Goal: Task Accomplishment & Management: Manage account settings

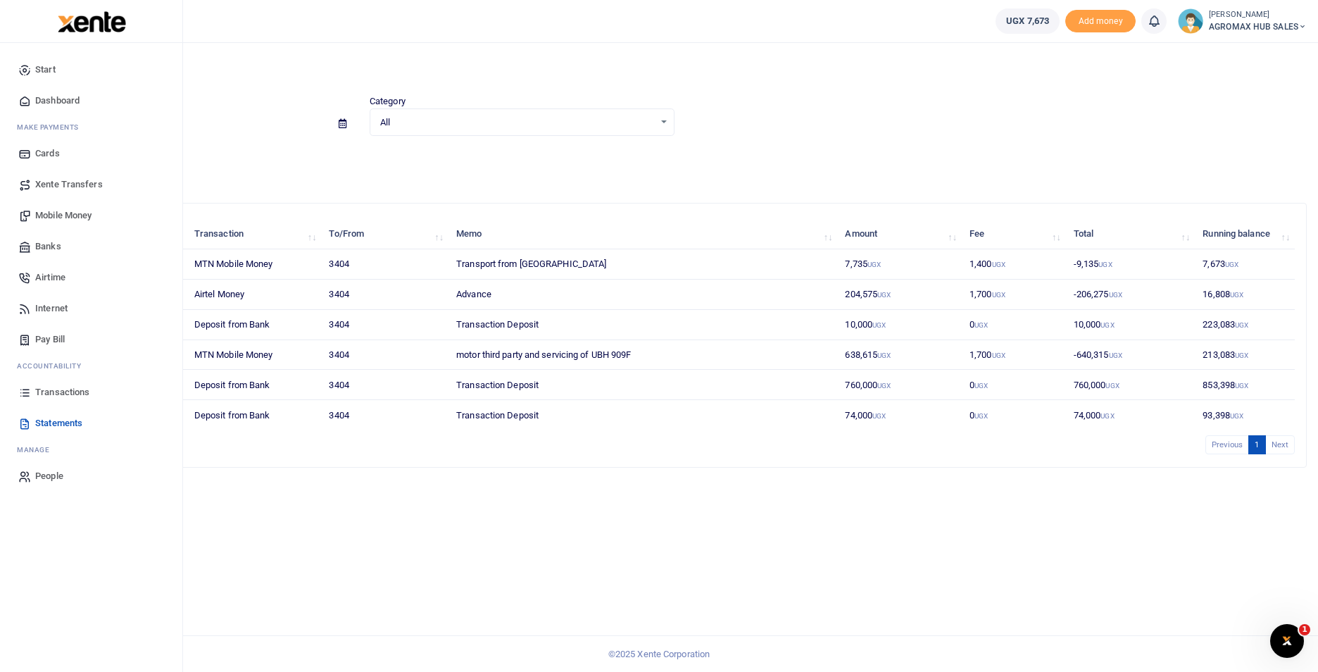
click at [56, 396] on span "Transactions" at bounding box center [62, 392] width 54 height 14
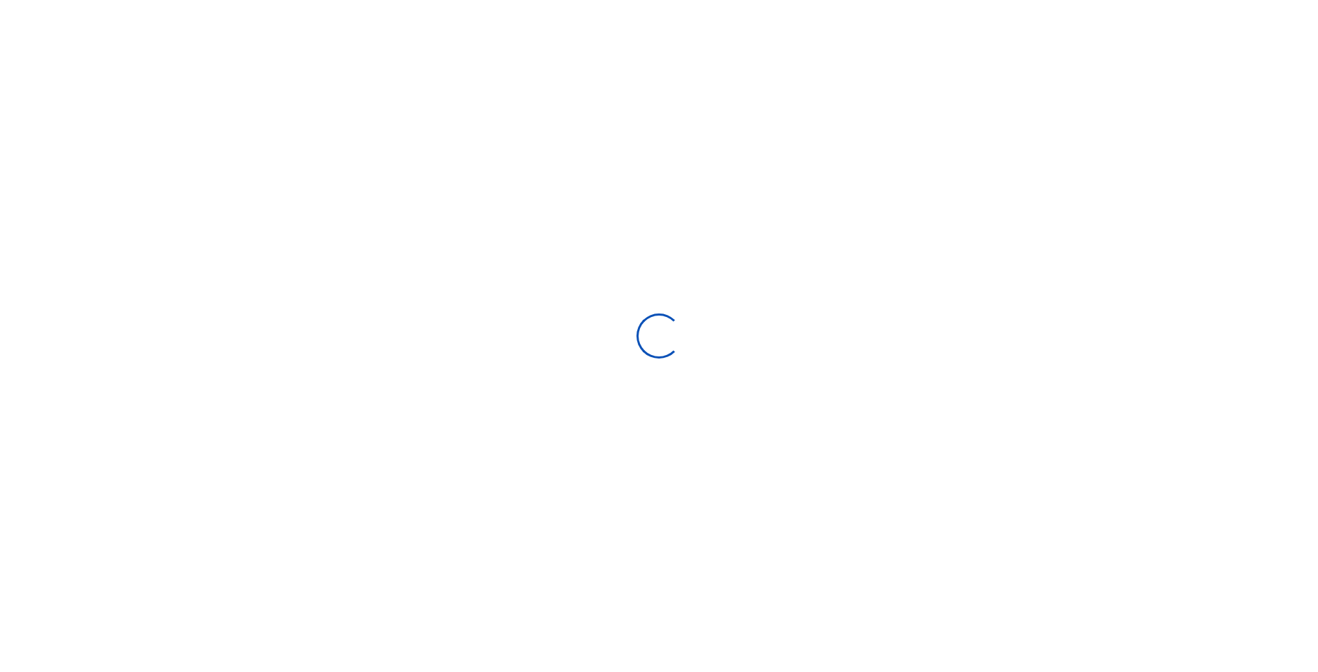
select select
type input "[DATE] - [DATE]"
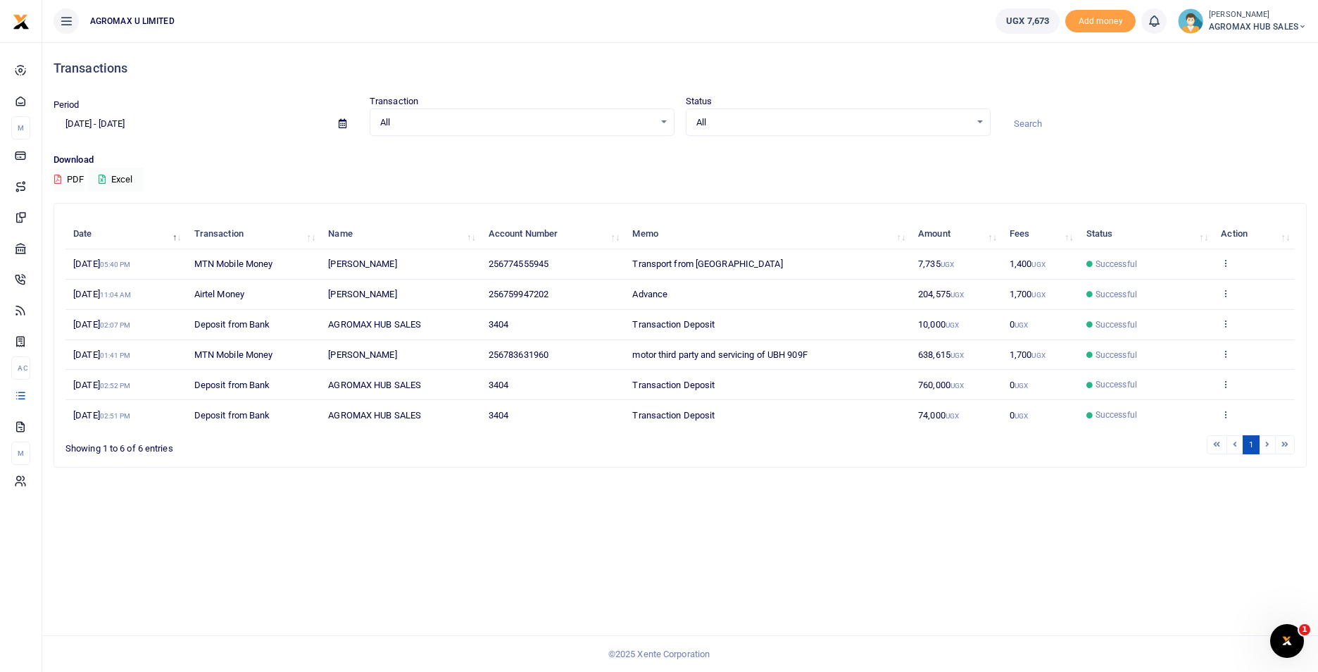
click at [1304, 27] on icon at bounding box center [1302, 27] width 8 height 10
click at [1266, 54] on link "Switch accounts" at bounding box center [1251, 52] width 111 height 20
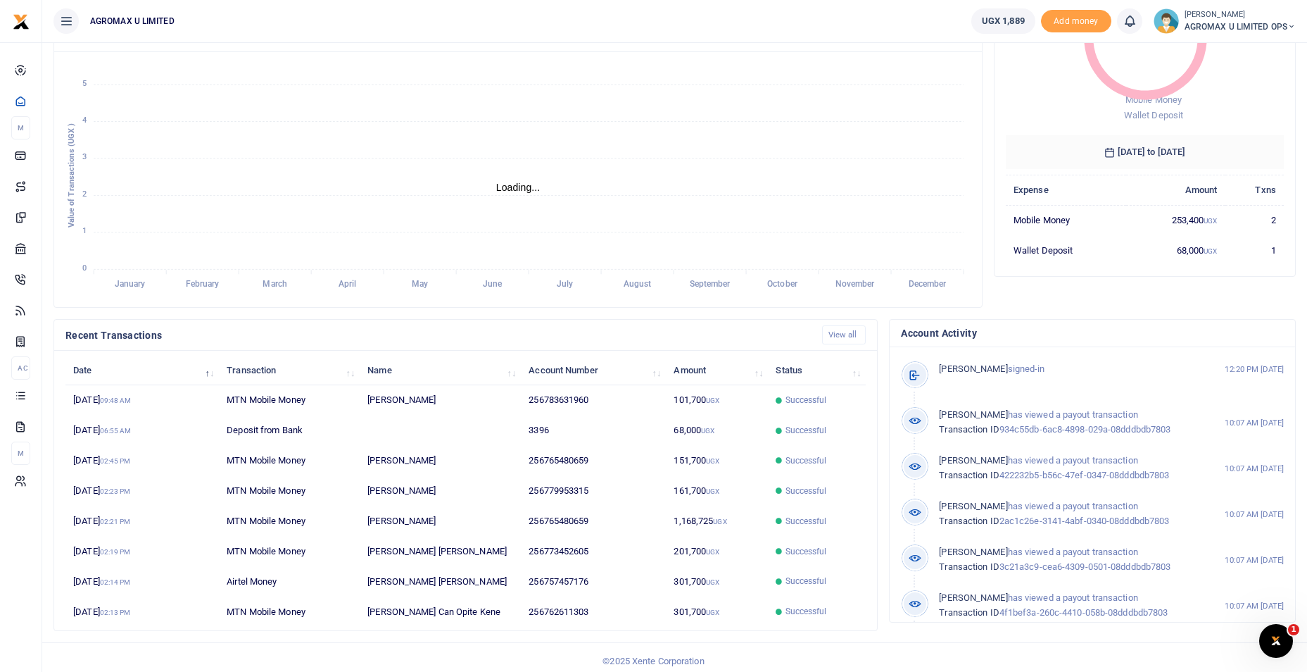
scroll to position [170, 0]
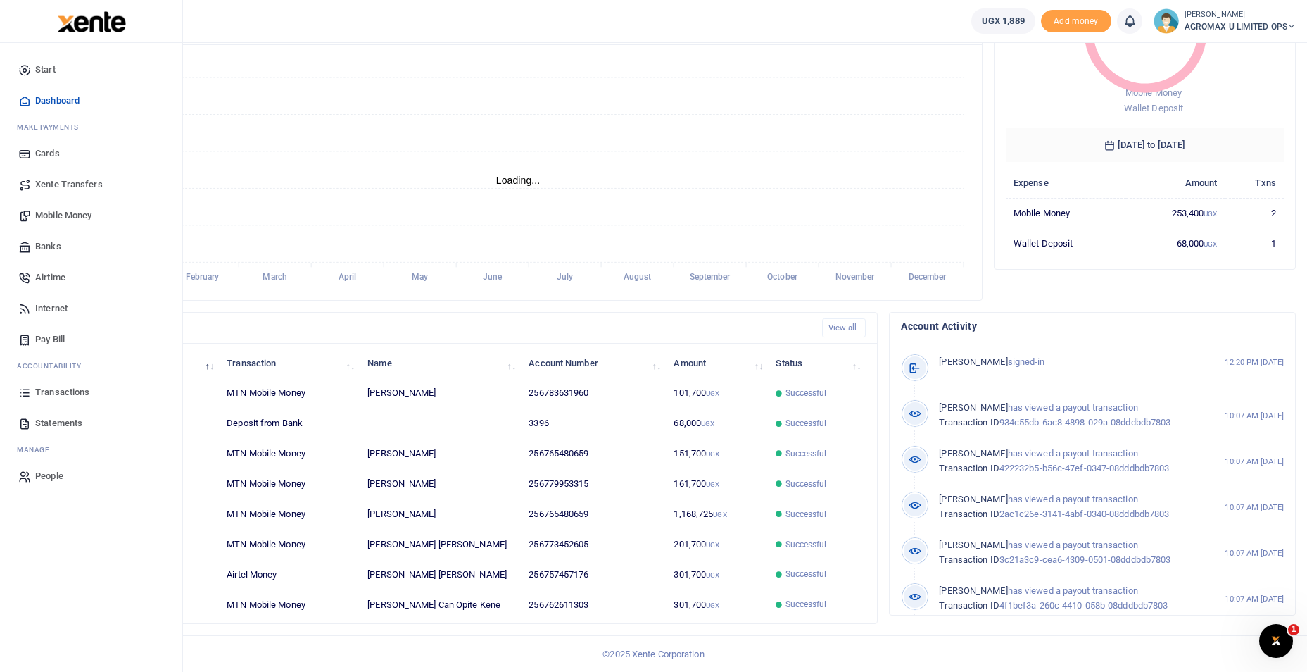
click at [56, 394] on span "Transactions" at bounding box center [62, 392] width 54 height 14
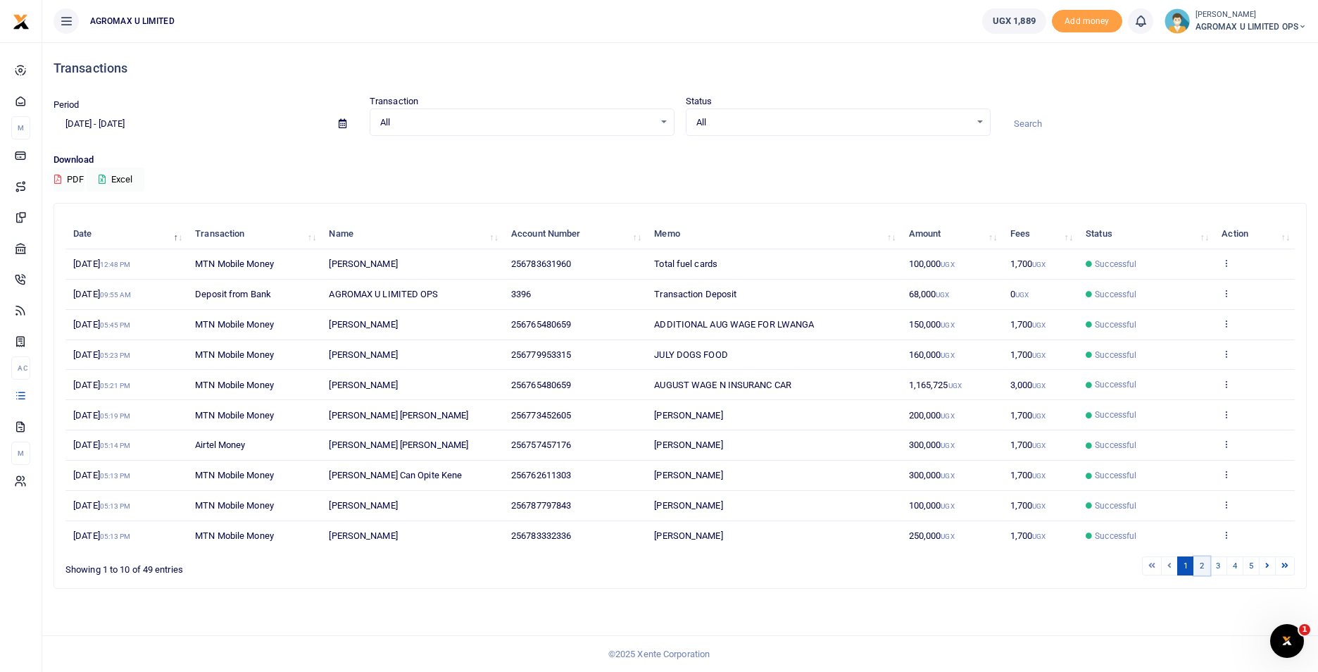
click at [1202, 565] on link "2" at bounding box center [1201, 565] width 17 height 19
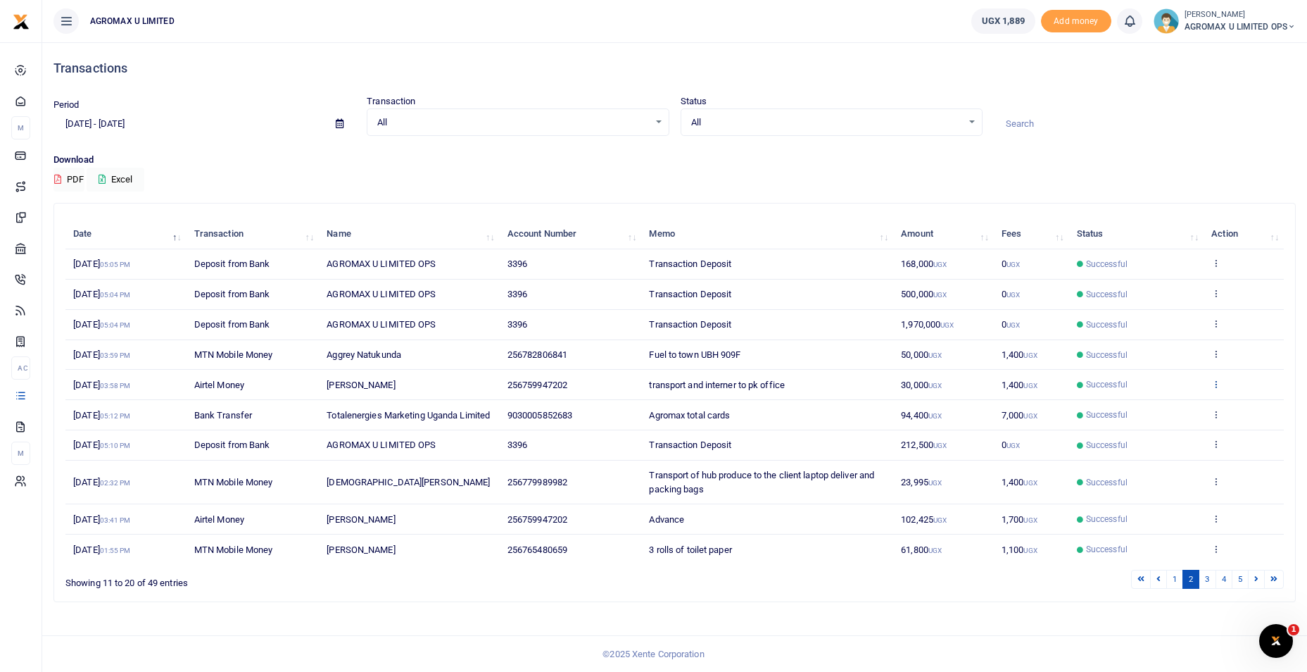
click at [1215, 384] on icon at bounding box center [1216, 384] width 9 height 10
click at [1216, 352] on icon at bounding box center [1216, 353] width 9 height 10
click at [1191, 374] on link "View details" at bounding box center [1164, 377] width 111 height 20
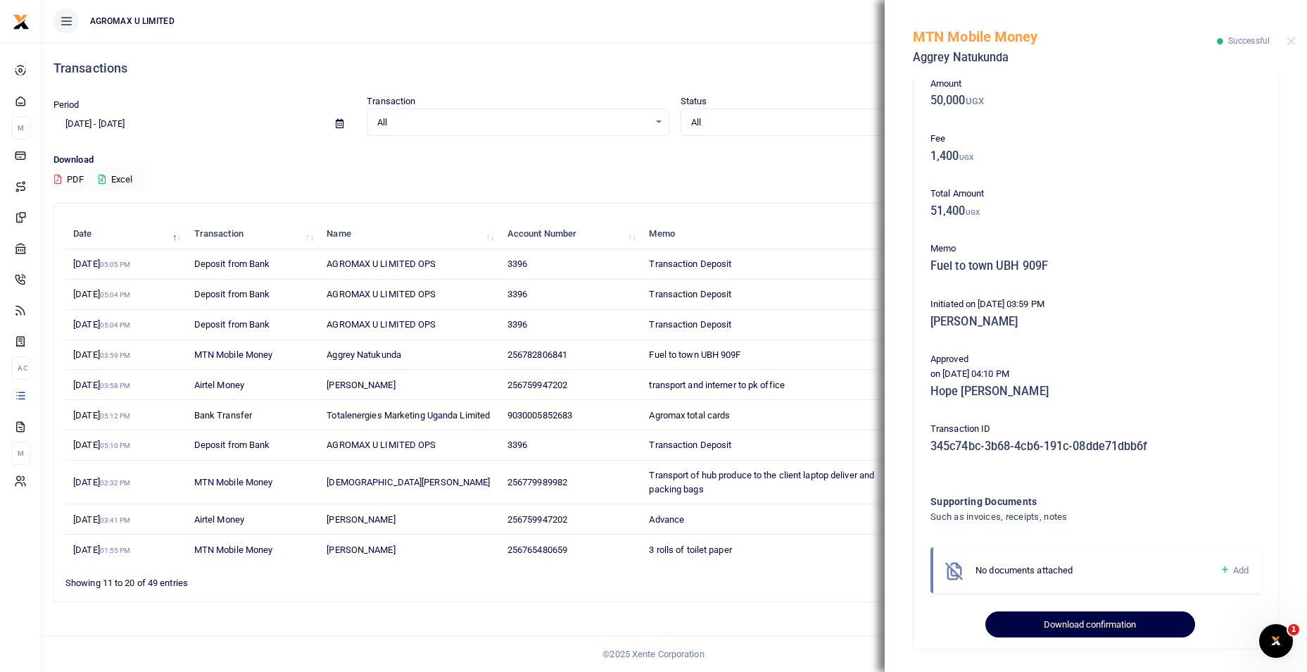
scroll to position [4, 0]
click at [1088, 627] on button "Download confirmation" at bounding box center [1090, 624] width 209 height 27
click at [1075, 619] on button "Download confirmation" at bounding box center [1090, 624] width 209 height 27
click at [650, 153] on p "Download" at bounding box center [675, 160] width 1242 height 15
click at [1287, 38] on button "Close" at bounding box center [1291, 41] width 9 height 9
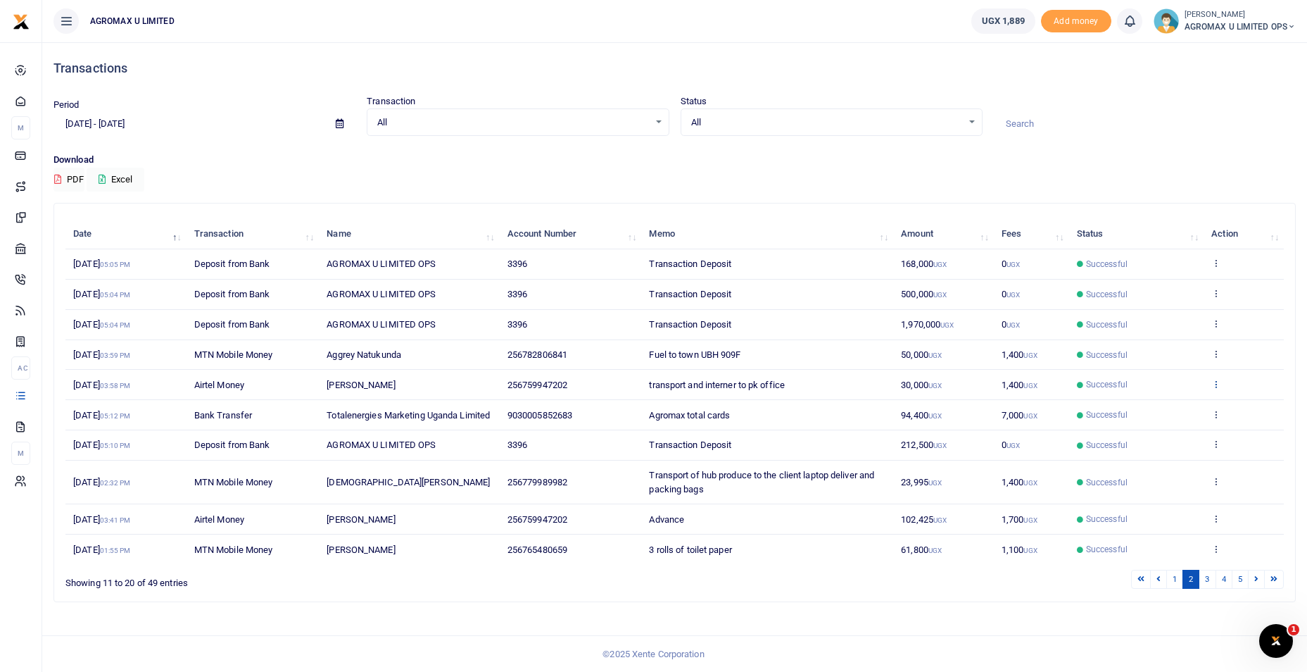
click at [1220, 379] on icon at bounding box center [1216, 384] width 9 height 10
click at [1166, 404] on link "View details" at bounding box center [1164, 408] width 111 height 20
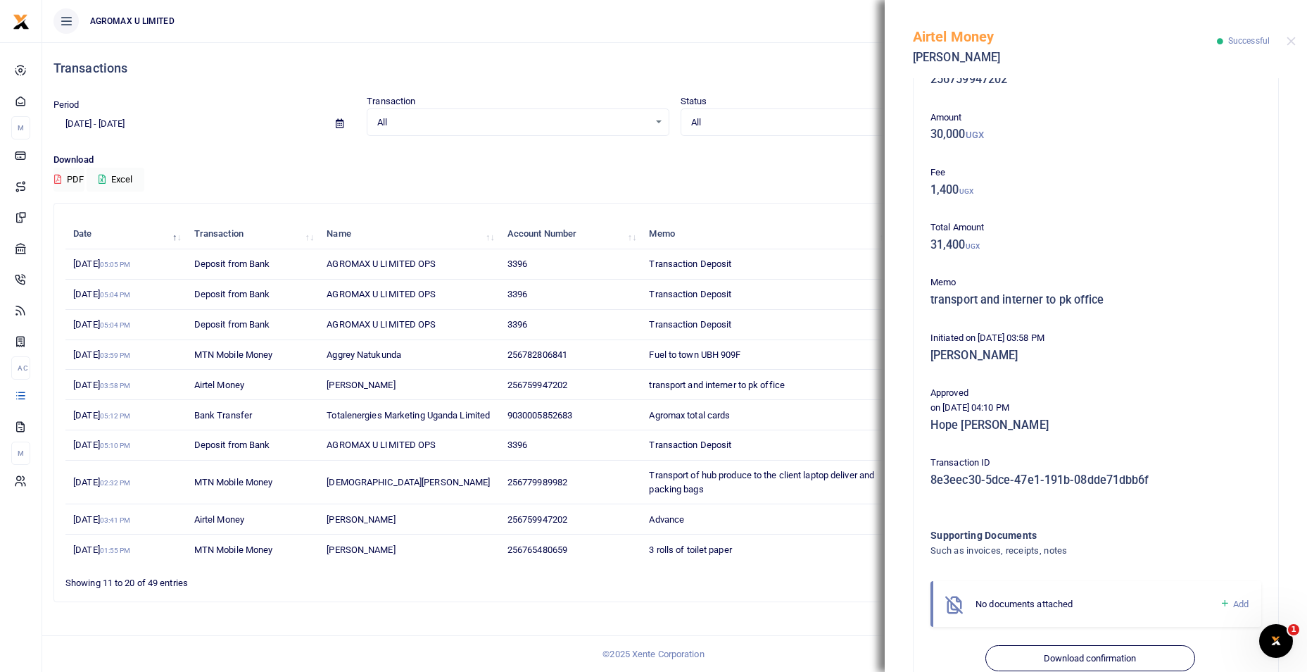
scroll to position [77, 0]
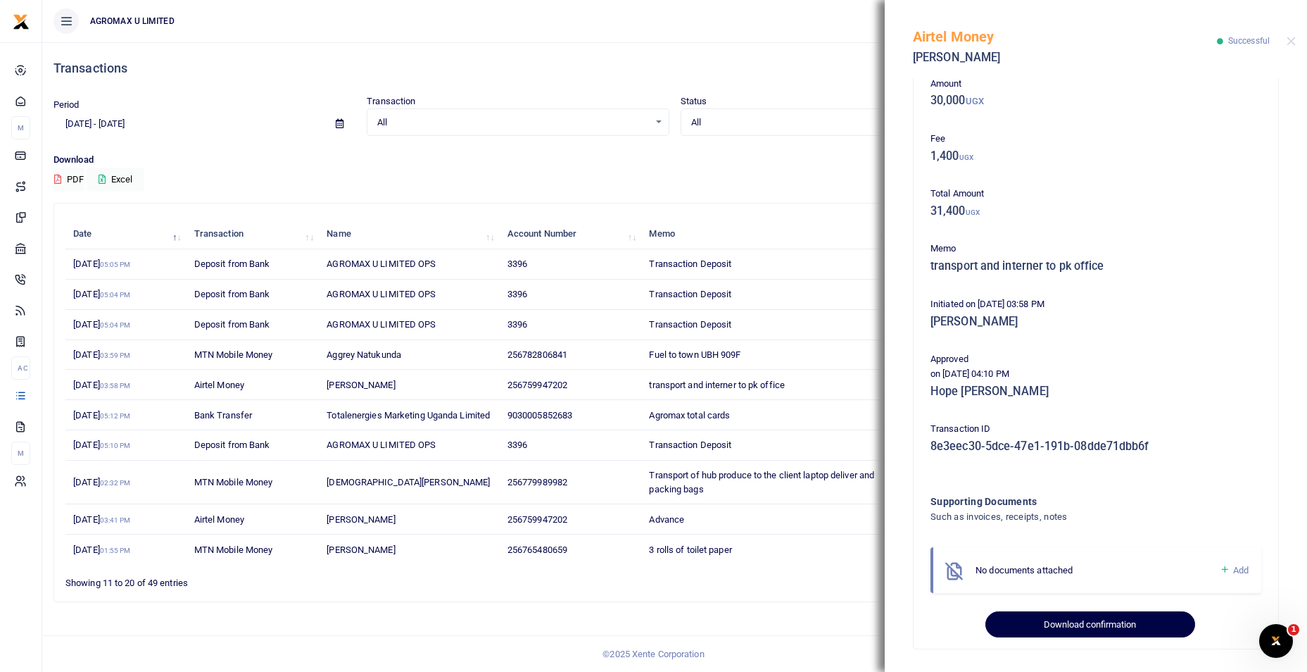
click at [1071, 623] on button "Download confirmation" at bounding box center [1090, 624] width 209 height 27
click at [757, 61] on h4 "Transactions" at bounding box center [675, 68] width 1242 height 15
click at [1288, 44] on button "Close" at bounding box center [1291, 41] width 9 height 9
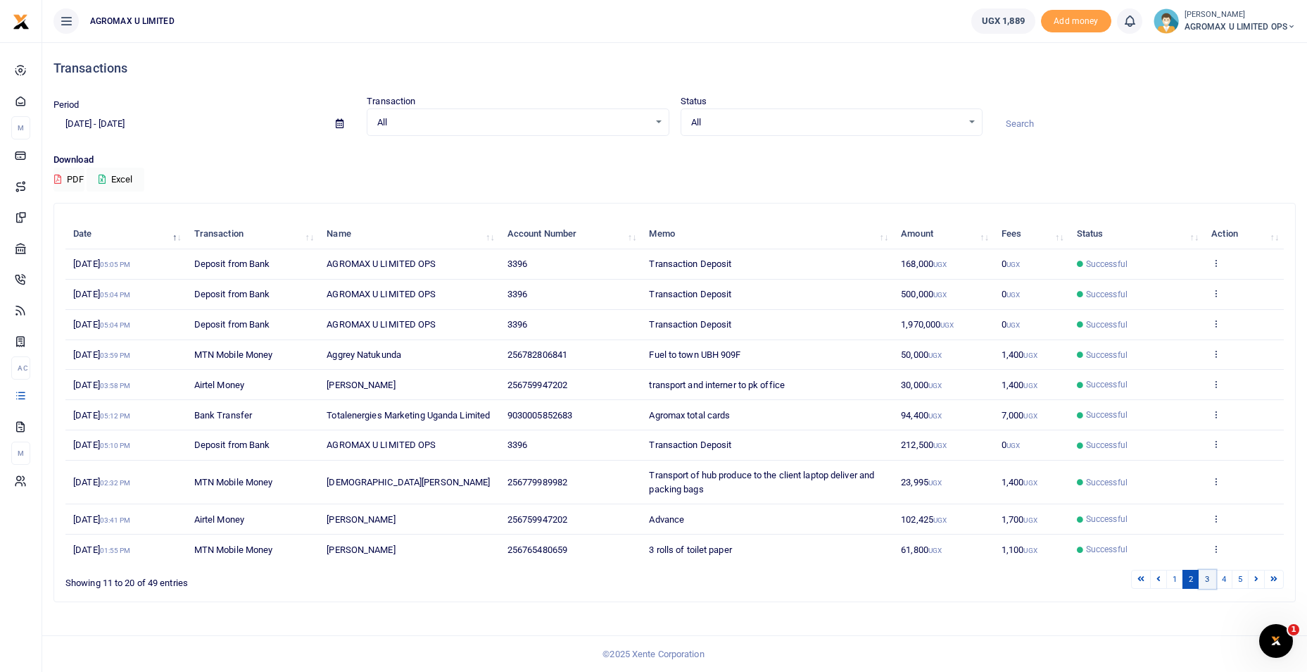
click at [1206, 585] on link "3" at bounding box center [1207, 579] width 17 height 19
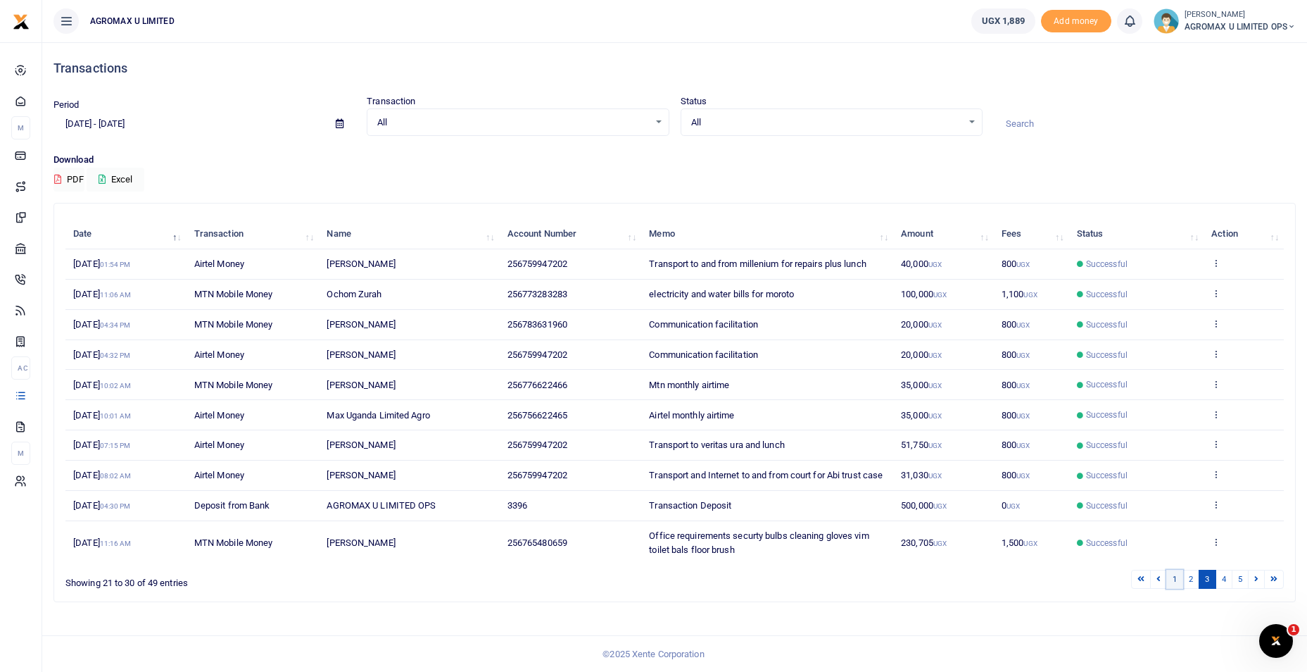
click at [1172, 586] on link "1" at bounding box center [1174, 579] width 17 height 19
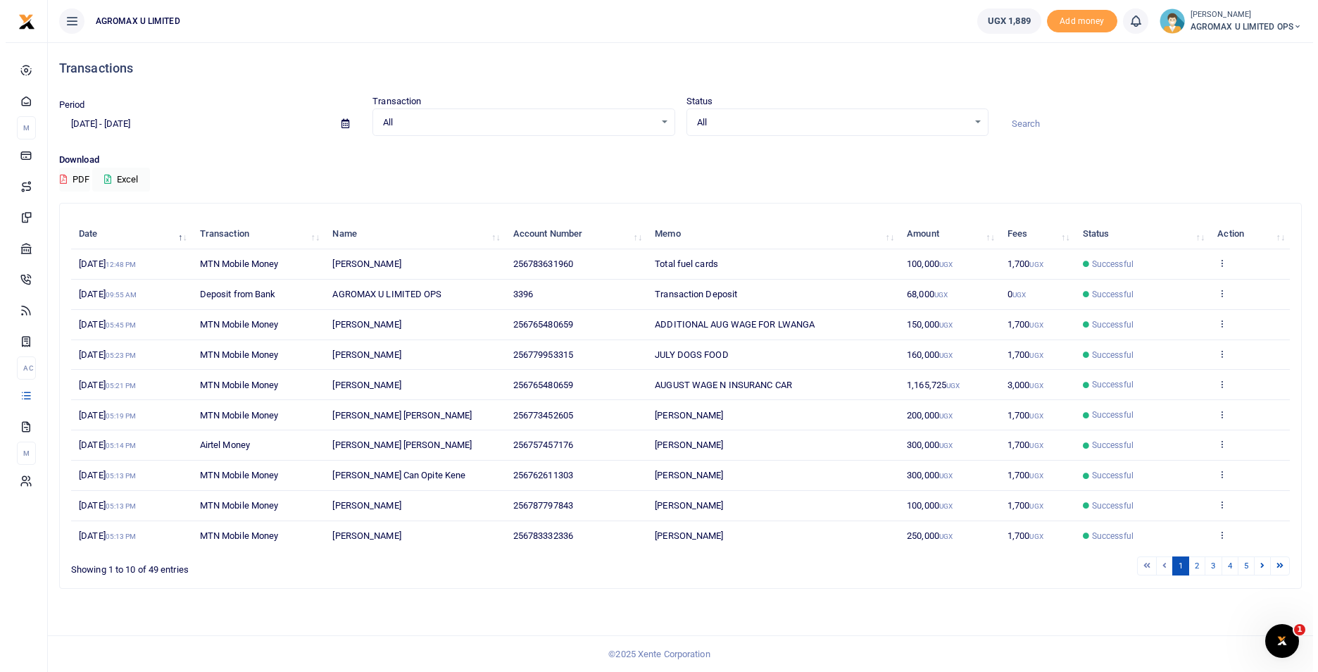
scroll to position [0, 0]
click at [1227, 356] on icon at bounding box center [1225, 353] width 9 height 10
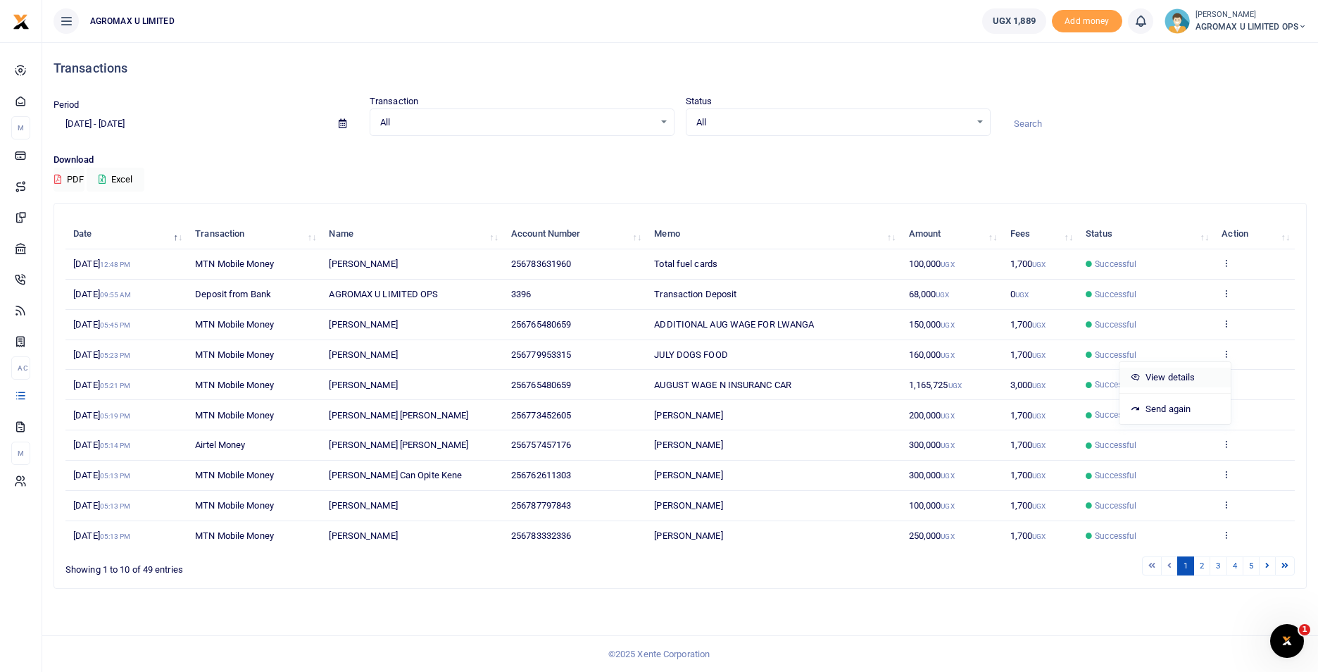
click at [1197, 382] on link "View details" at bounding box center [1174, 377] width 111 height 20
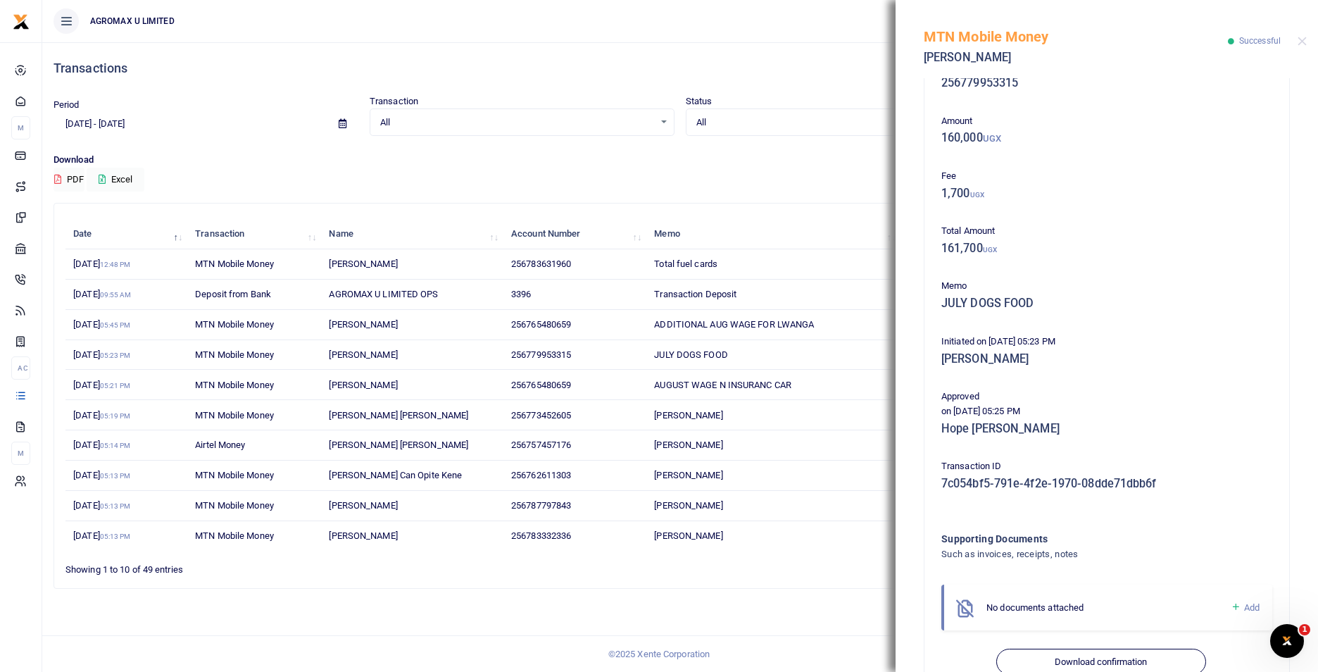
scroll to position [77, 0]
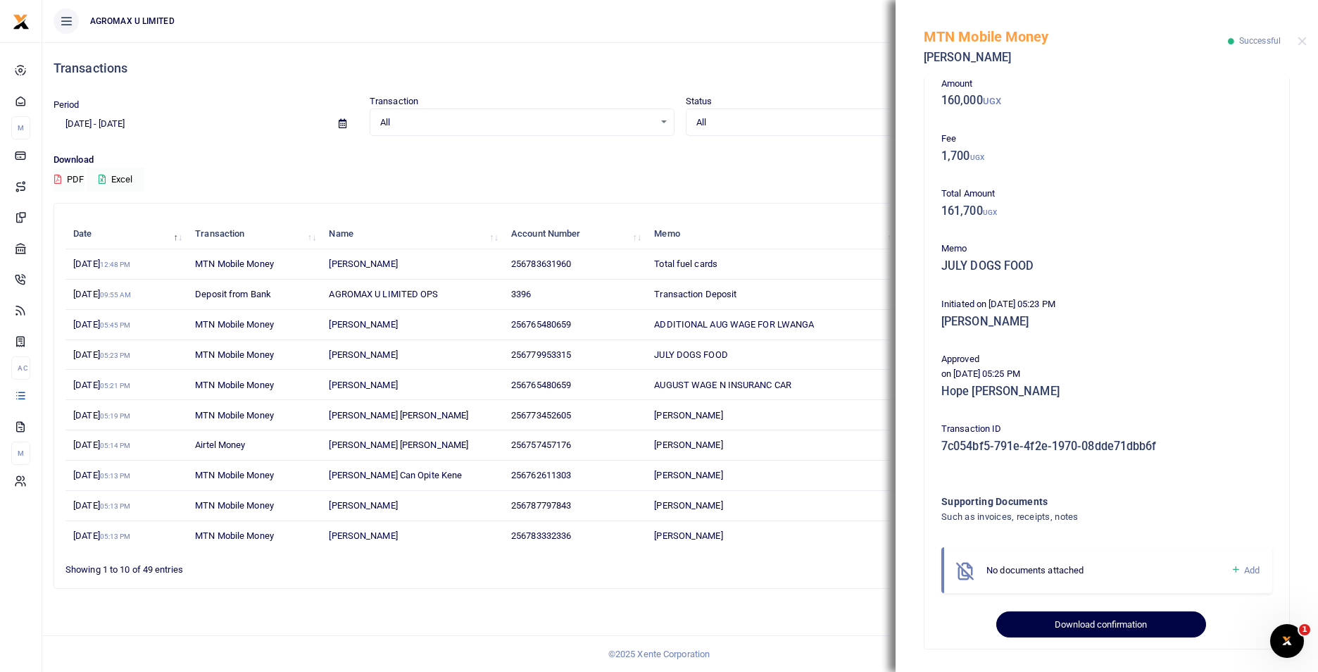
click at [1094, 630] on button "Download confirmation" at bounding box center [1100, 624] width 209 height 27
click at [1093, 623] on button "Download confirmation" at bounding box center [1100, 624] width 209 height 27
click at [832, 622] on div "Transactions Period 08/05/2025 - 09/03/2025 Transaction All Select an option...…" at bounding box center [680, 356] width 1276 height 629
click at [1300, 41] on button "Close" at bounding box center [1301, 41] width 9 height 9
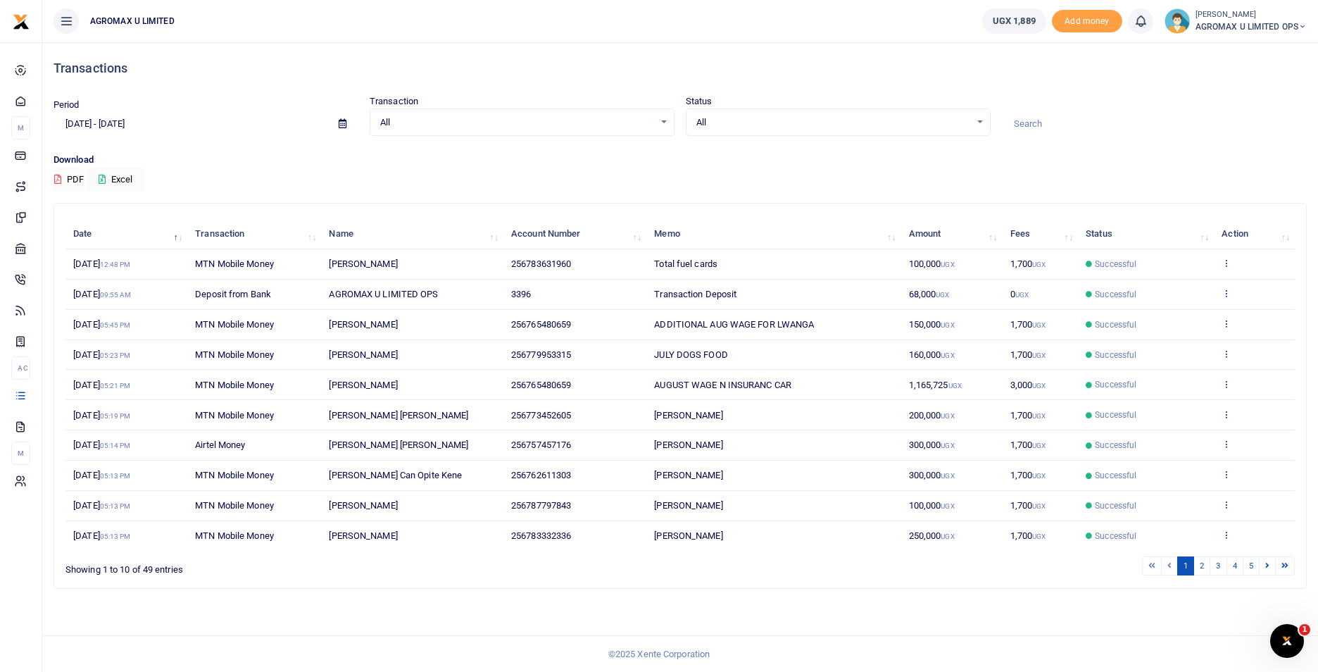
click at [1226, 293] on icon at bounding box center [1225, 293] width 9 height 10
click at [1180, 314] on link "View details" at bounding box center [1174, 317] width 111 height 20
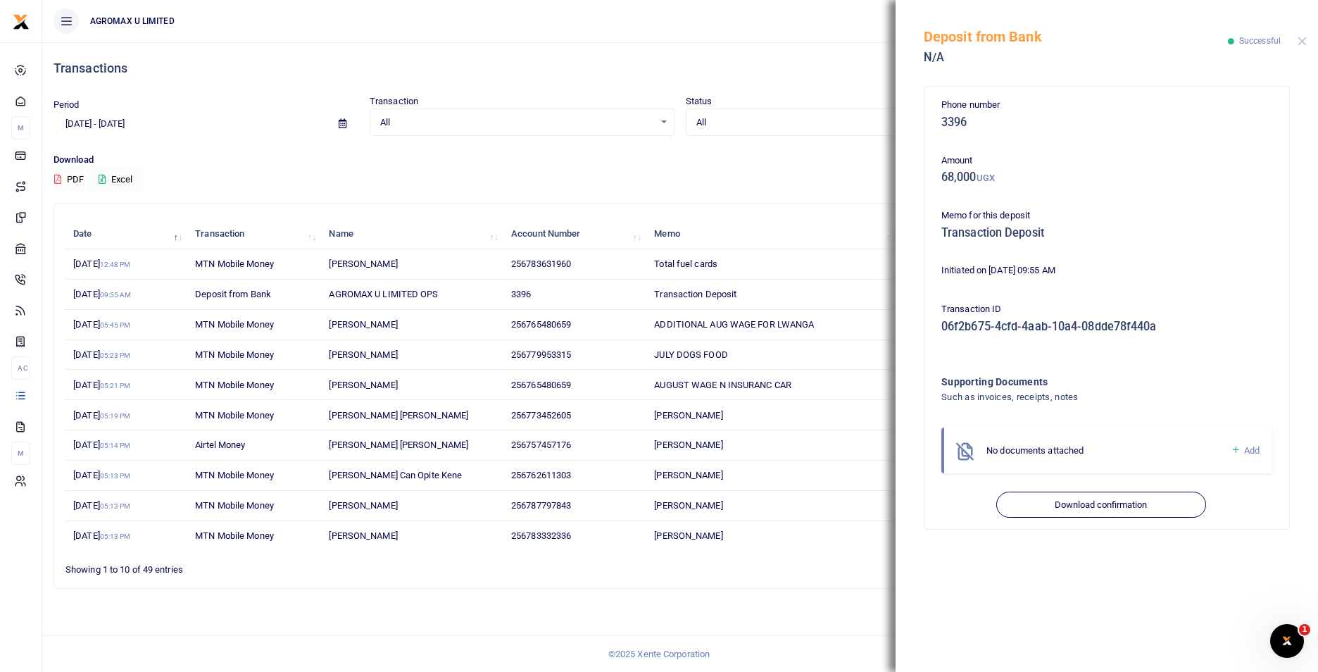
click at [1297, 39] on div "Deposit from Bank N/A Successful" at bounding box center [1106, 39] width 422 height 78
click at [1308, 39] on div "Deposit from Bank N/A Successful" at bounding box center [1106, 39] width 422 height 78
click at [1298, 39] on button "Close" at bounding box center [1301, 41] width 9 height 9
